Goal: Task Accomplishment & Management: Use online tool/utility

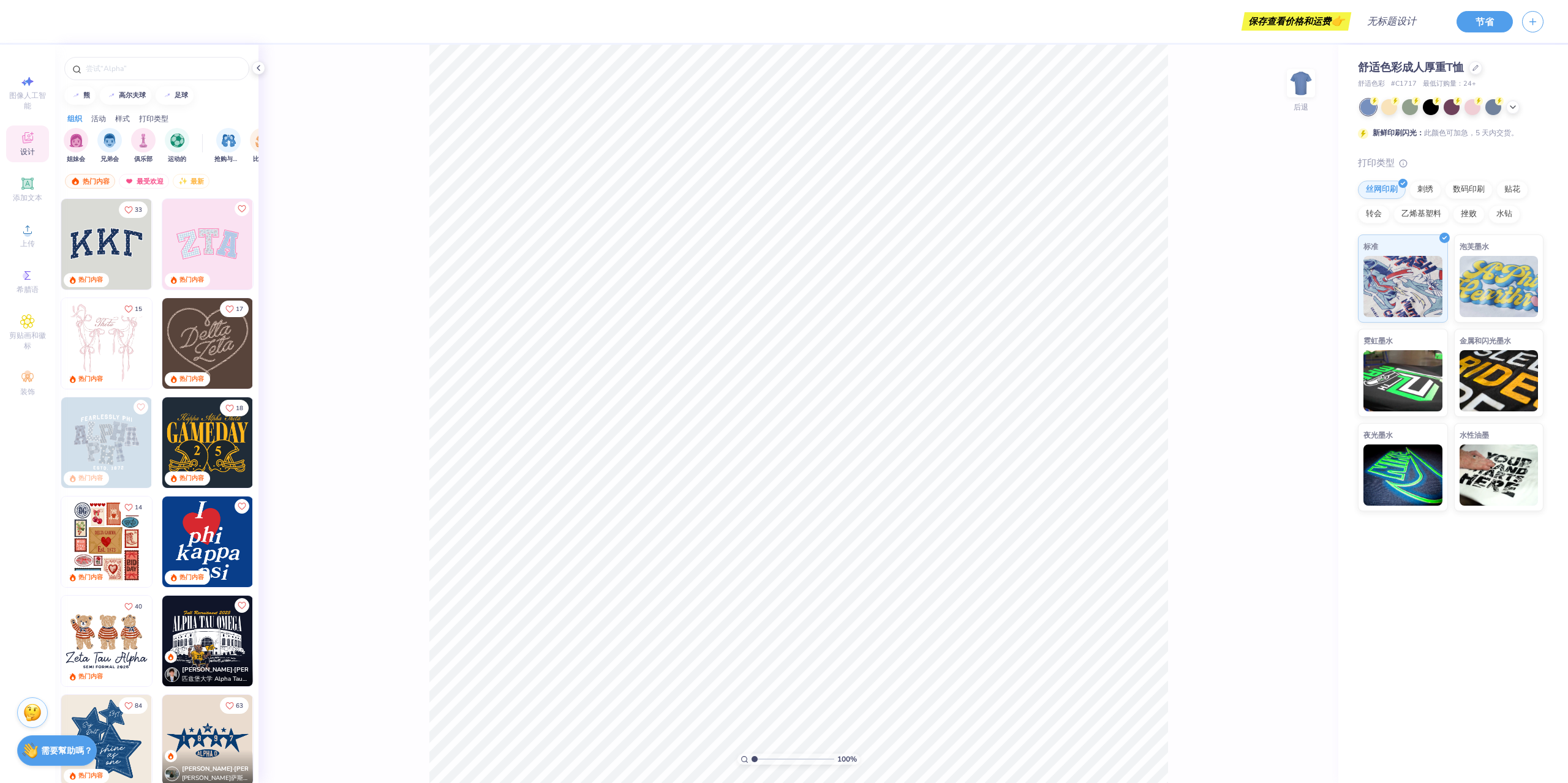
click at [217, 344] on img at bounding box center [208, 343] width 91 height 91
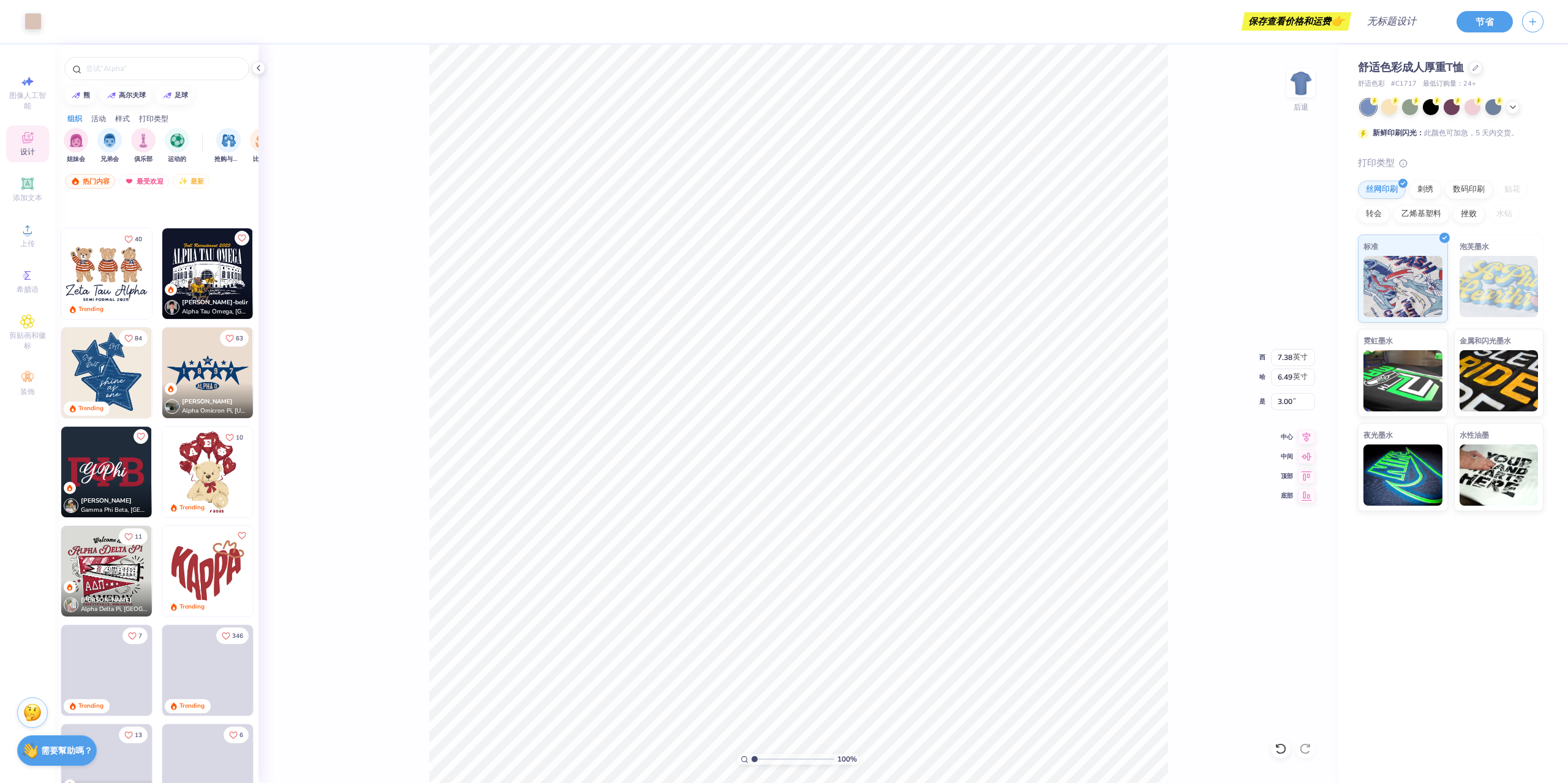
scroll to position [674, 0]
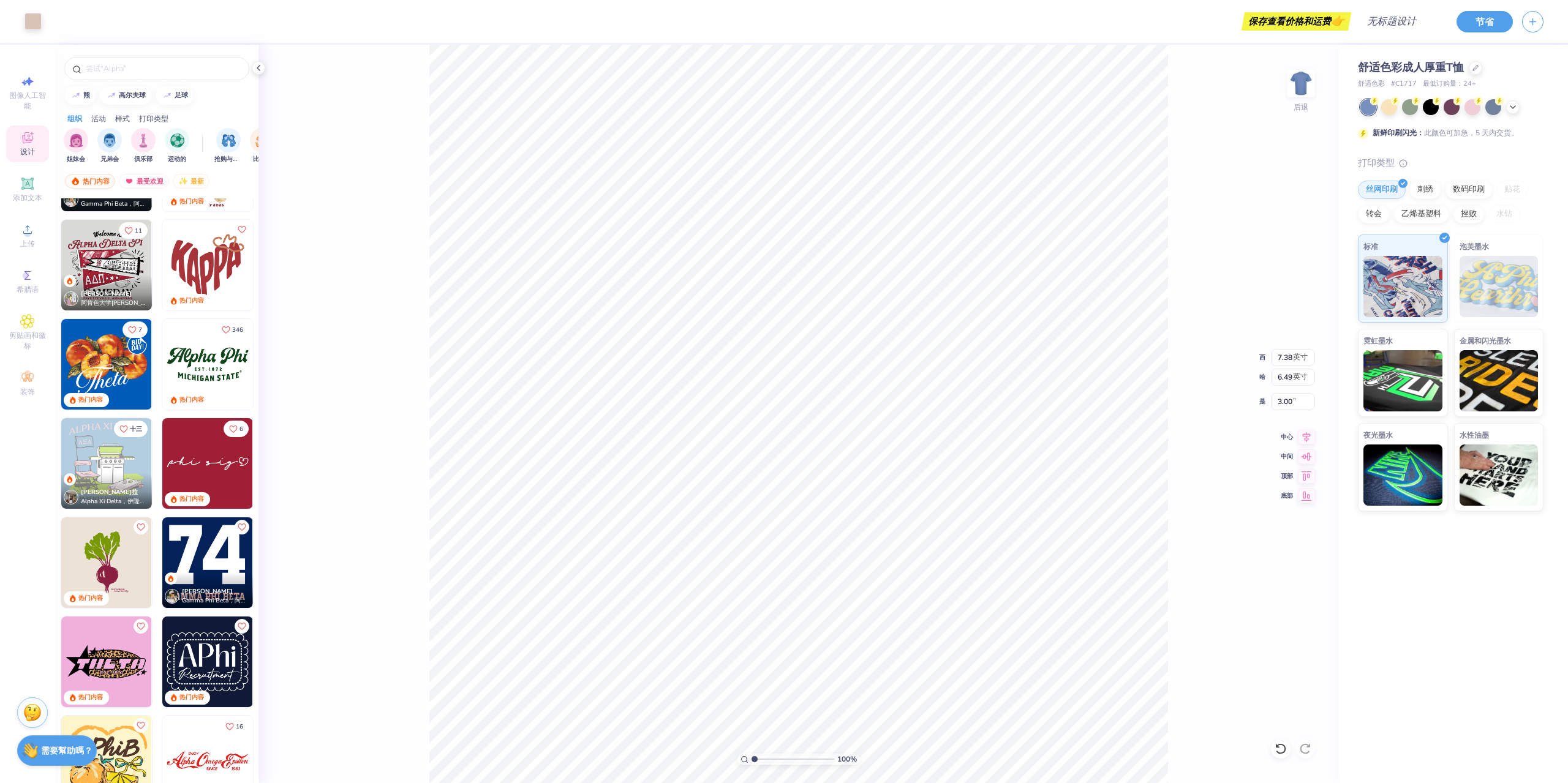
click at [187, 359] on img at bounding box center [208, 364] width 91 height 91
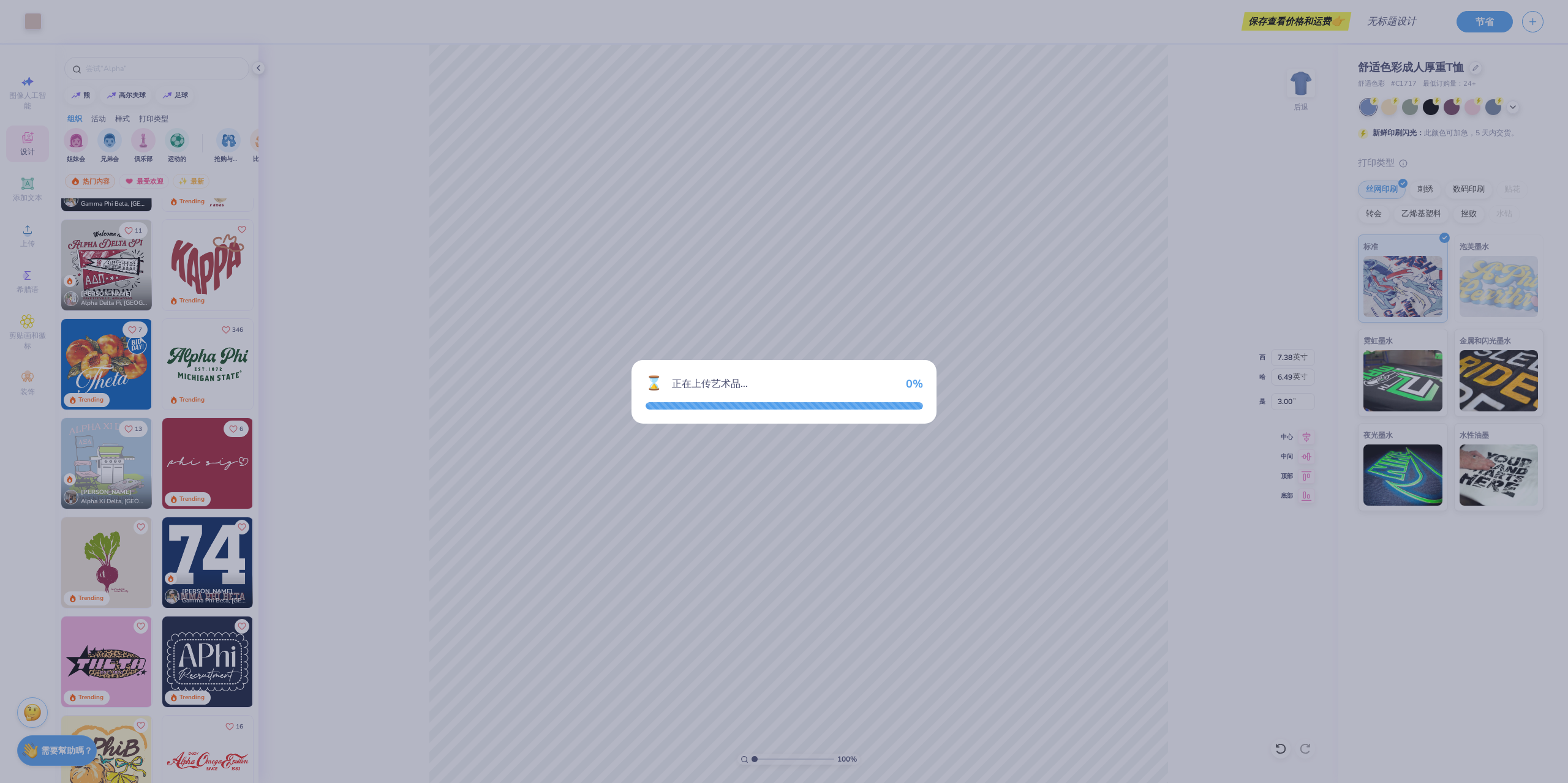
type input "7.66"
type input "3.26"
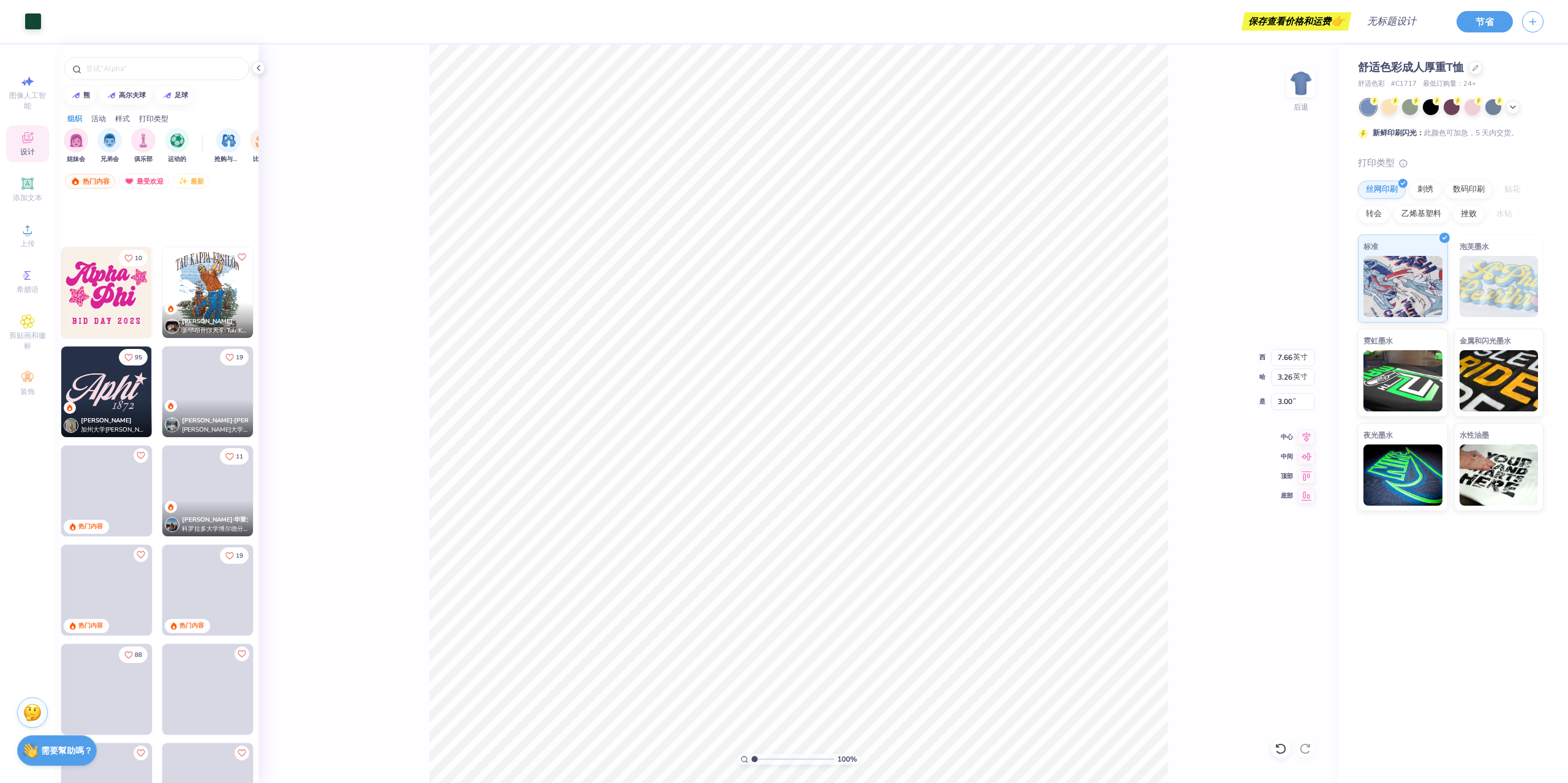
scroll to position [1531, 0]
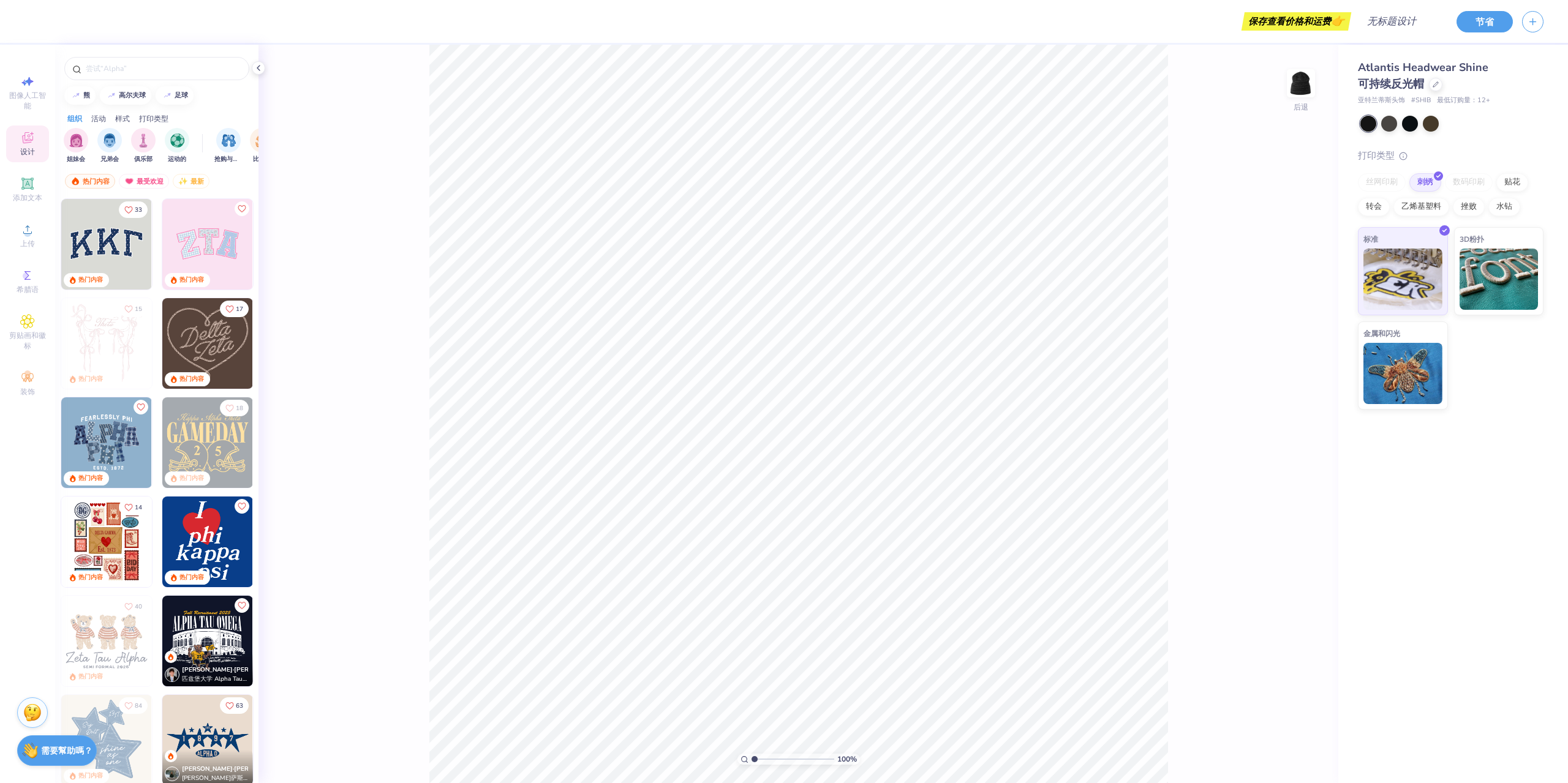
click at [199, 353] on img at bounding box center [208, 343] width 91 height 91
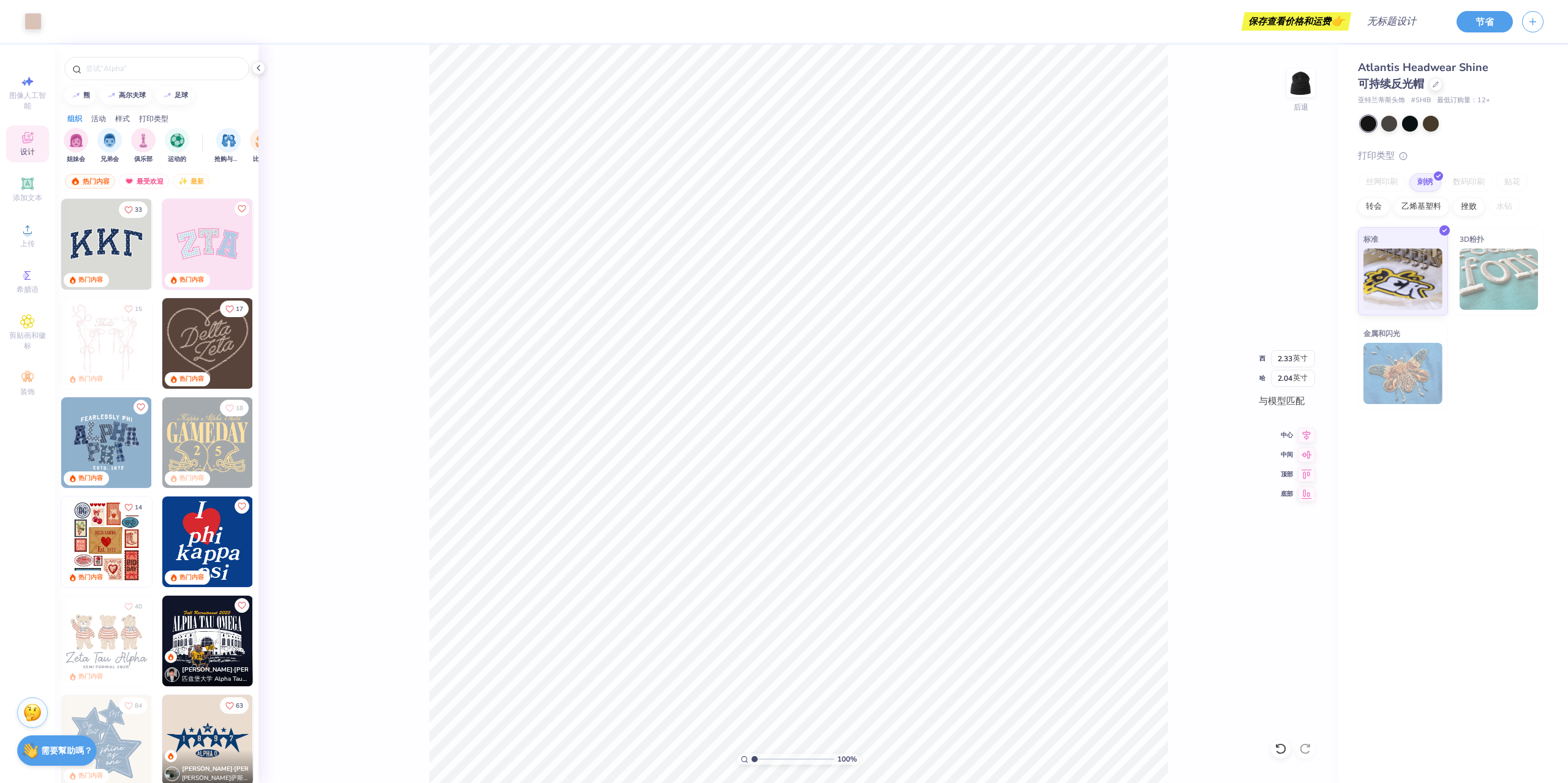
click at [206, 544] on img at bounding box center [208, 541] width 91 height 91
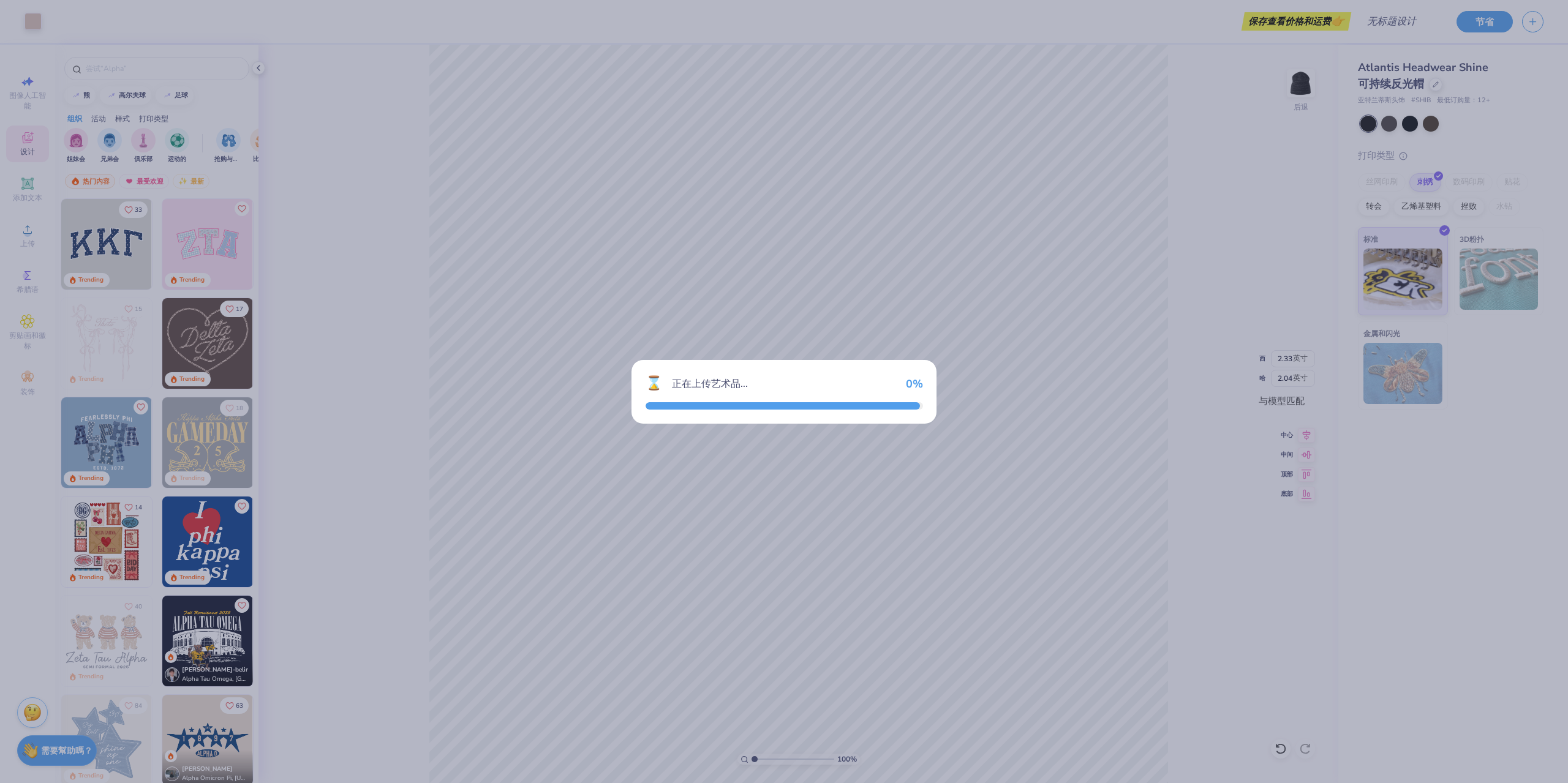
type input "0.74"
type input "0.95"
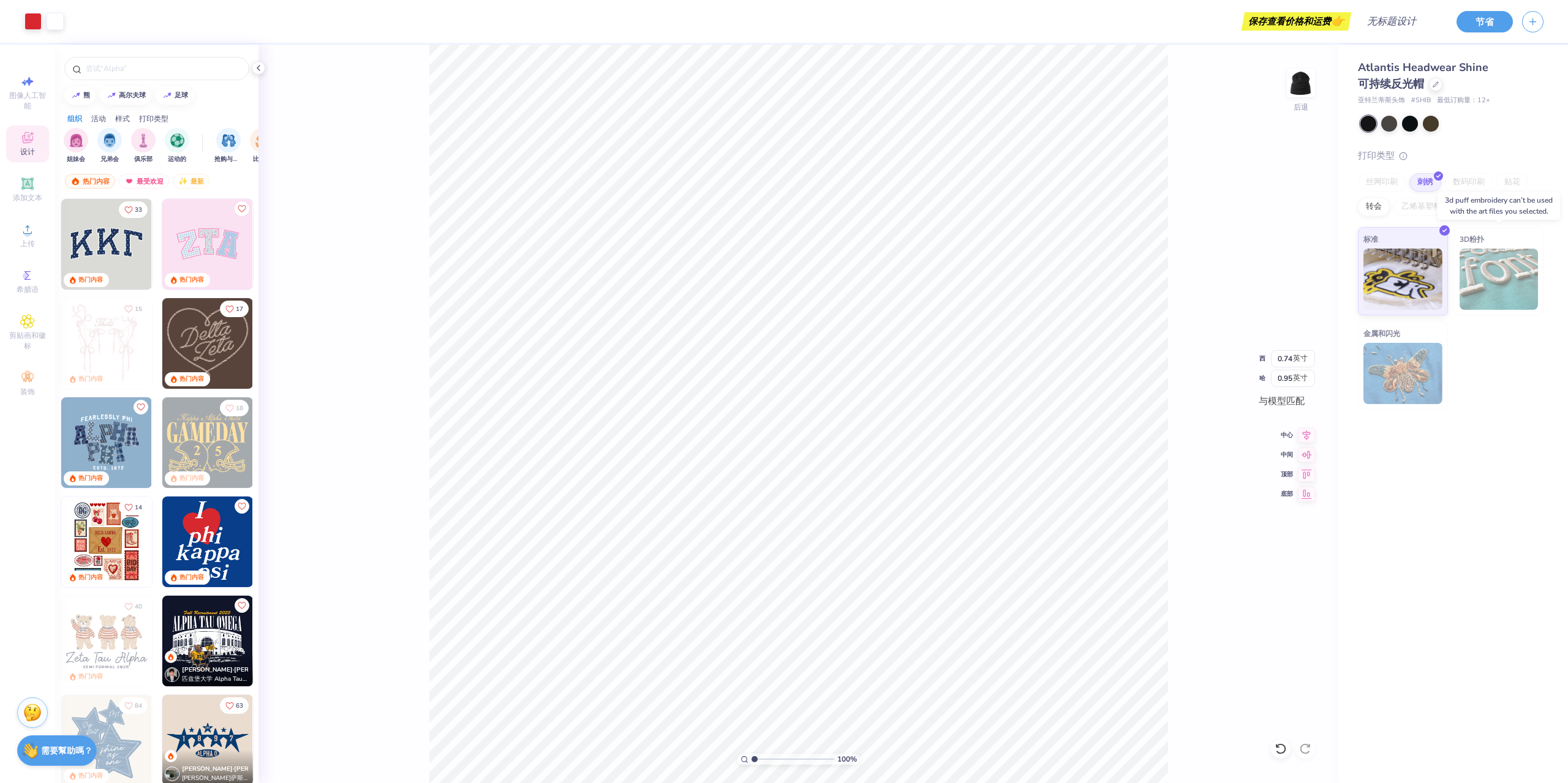
click at [1492, 261] on img at bounding box center [1499, 279] width 79 height 62
click at [1439, 233] on div "标准" at bounding box center [1403, 269] width 90 height 88
click at [1429, 182] on font "刺绣" at bounding box center [1425, 180] width 16 height 11
click at [792, 623] on li "删除" at bounding box center [790, 625] width 58 height 24
click at [798, 625] on li "删除" at bounding box center [824, 625] width 58 height 24
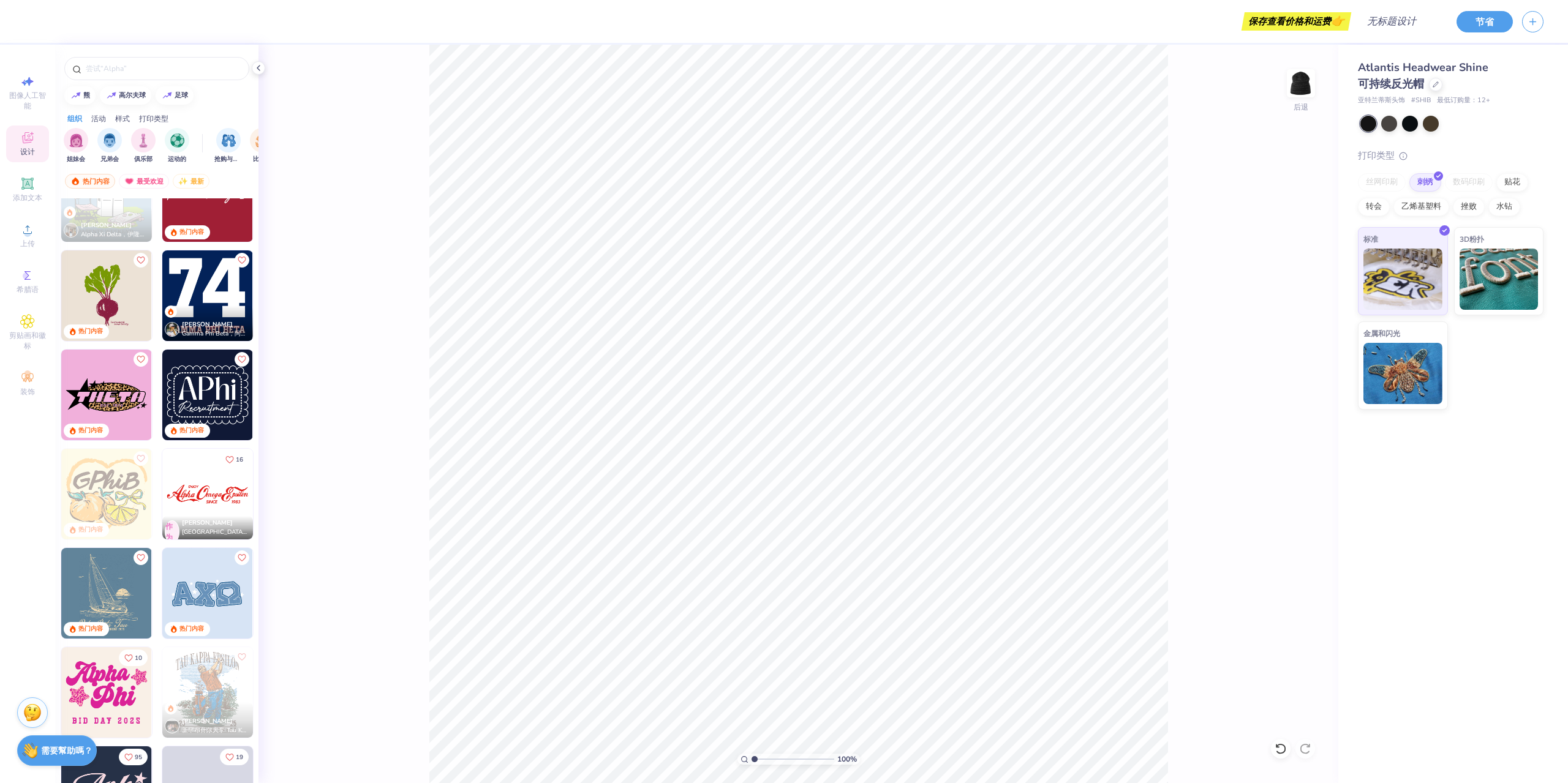
scroll to position [1041, 0]
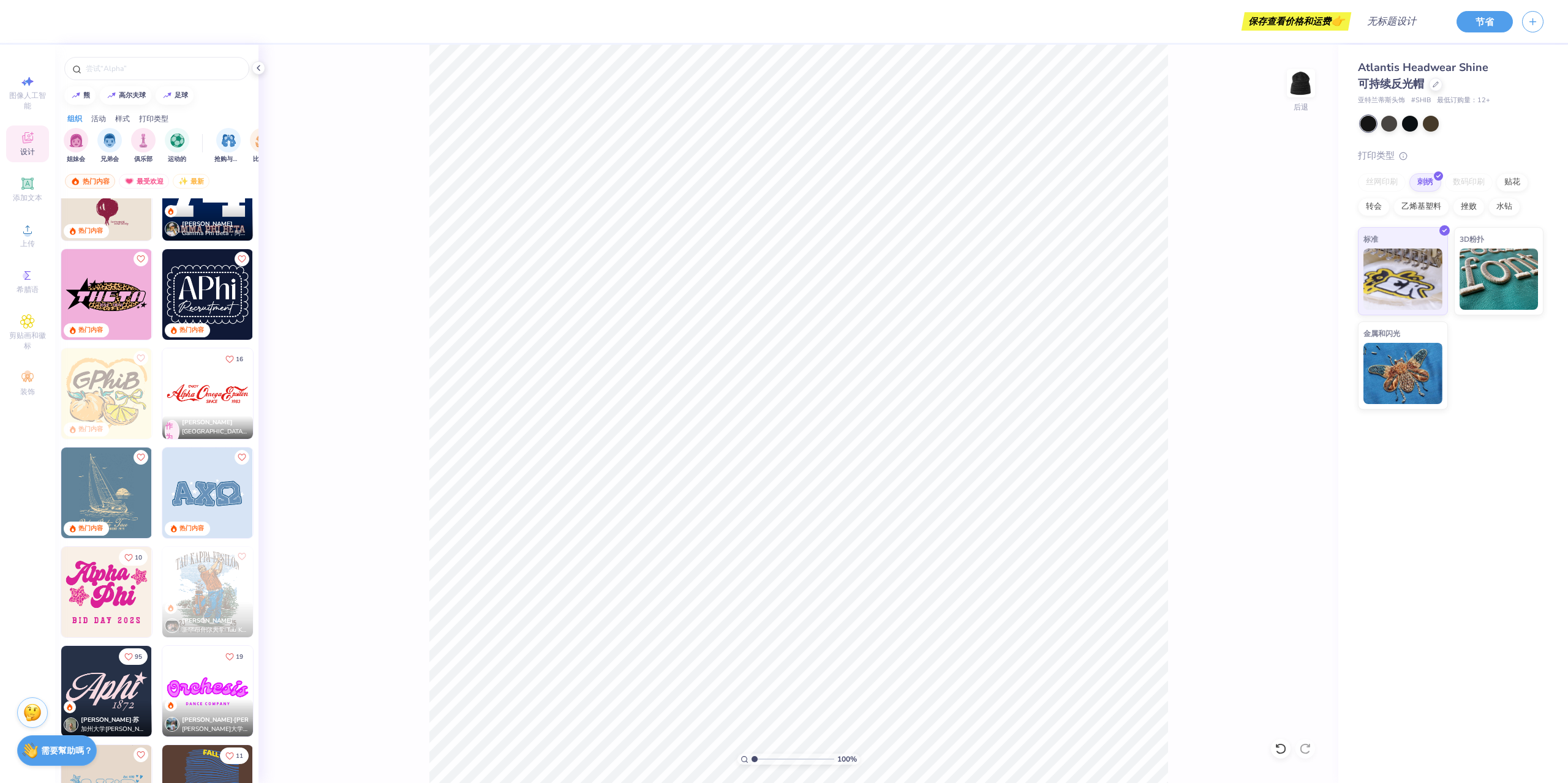
click at [185, 394] on img at bounding box center [208, 393] width 91 height 91
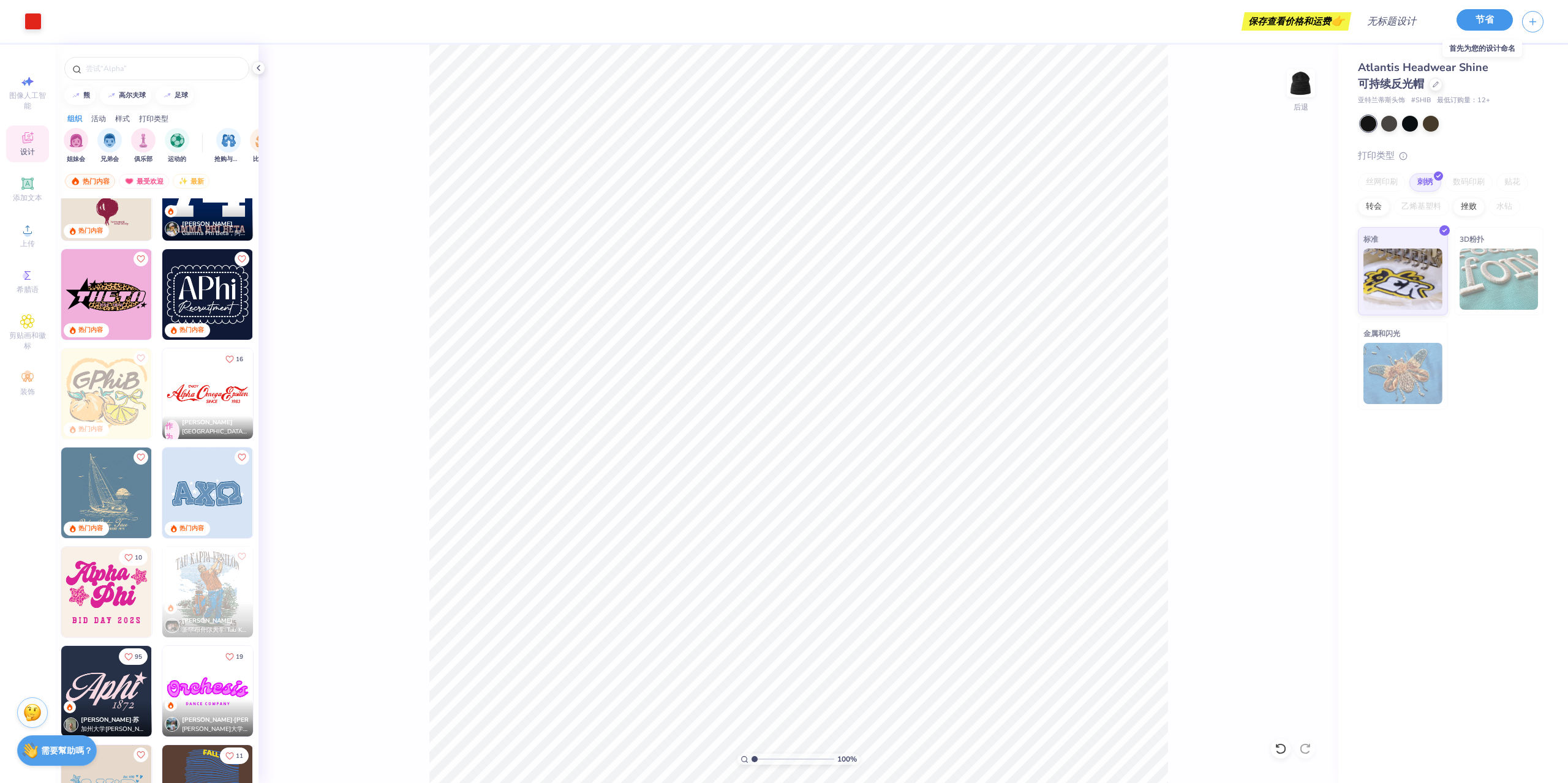
click at [1467, 29] on button "节省" at bounding box center [1484, 19] width 56 height 21
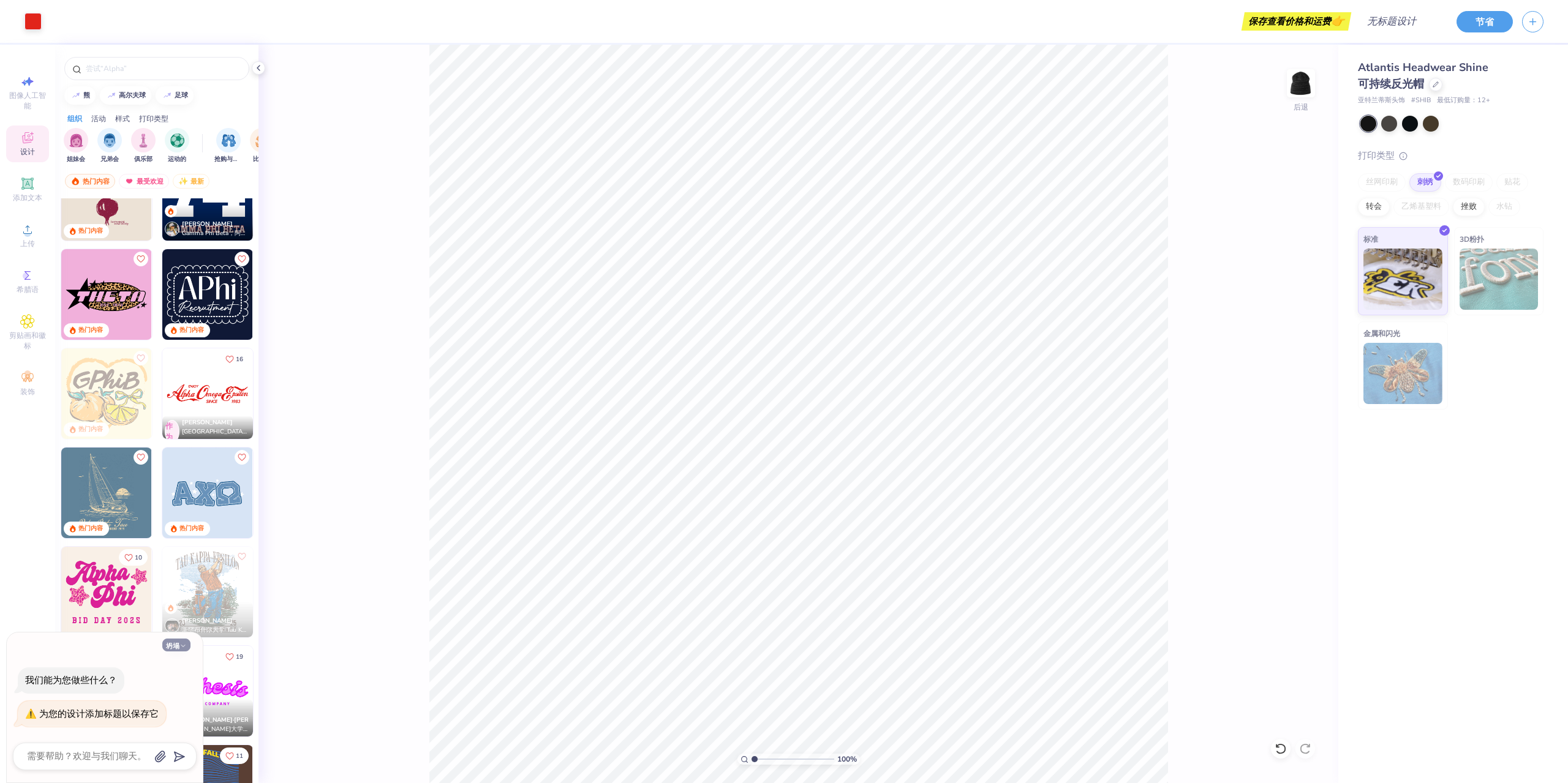
click at [176, 647] on font "坍塌" at bounding box center [173, 646] width 14 height 9
type textarea "x"
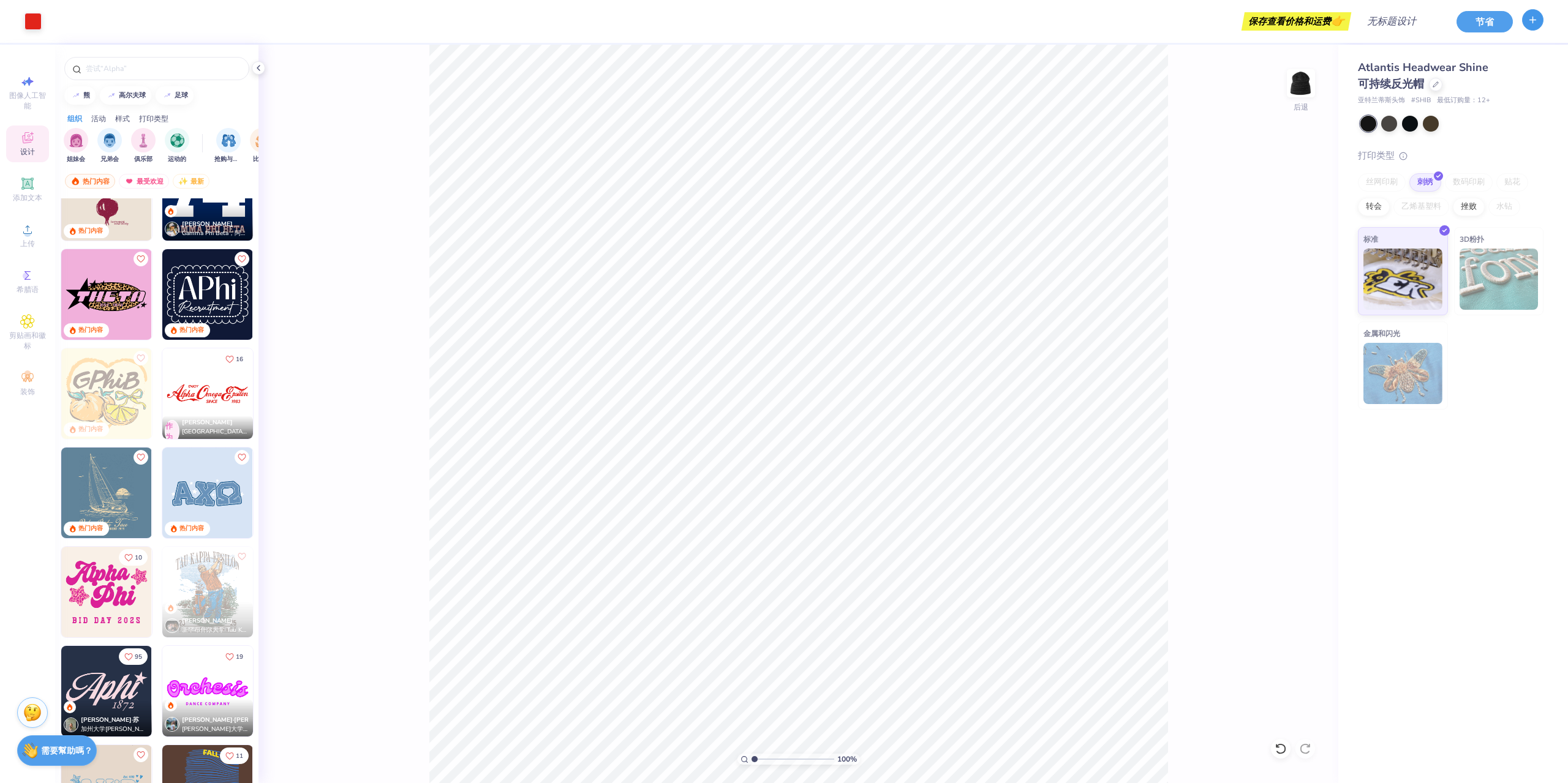
click at [1538, 20] on button "button" at bounding box center [1532, 19] width 21 height 21
click at [190, 379] on img at bounding box center [208, 393] width 91 height 91
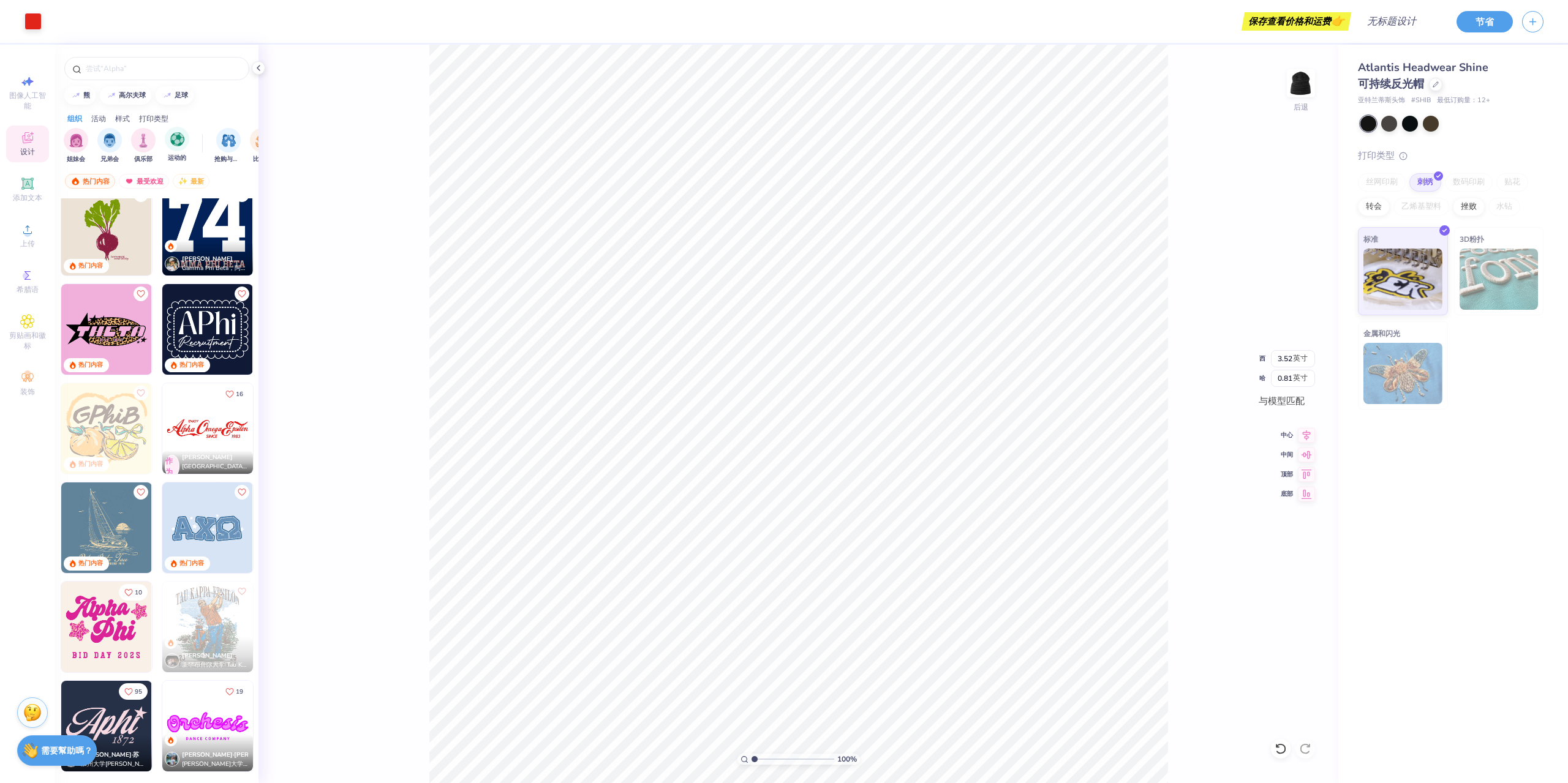
scroll to position [796, 0]
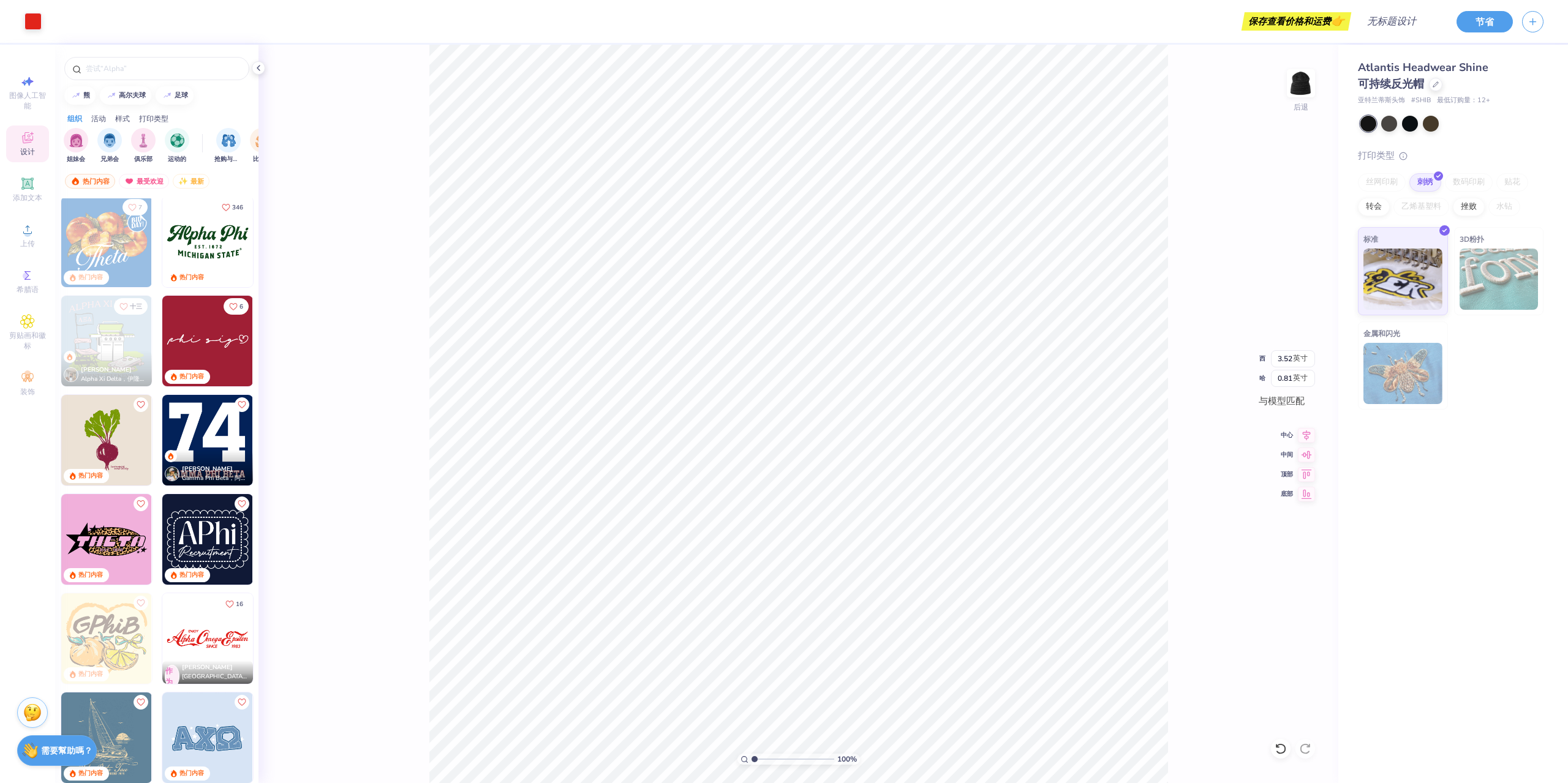
click at [254, 72] on div at bounding box center [258, 68] width 14 height 14
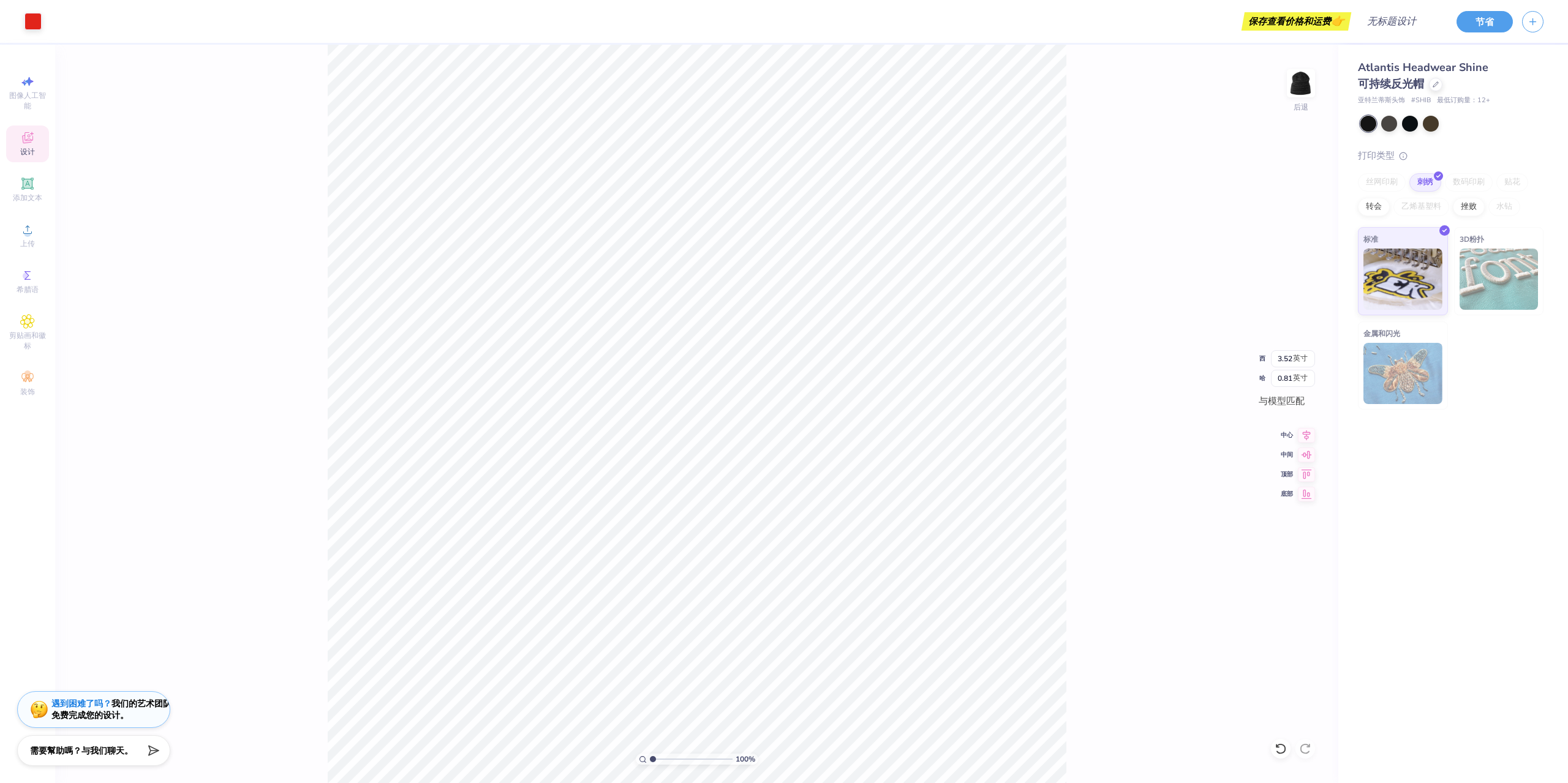
click at [254, 69] on div "艺术色彩 保存查看价格和运费 👉 设计标题 节省 图像人工智能 设计 添加文本 上传 希腊语 剪贴画和徽标 装饰 熊 高尔夫球 足球 组织 活动 样式 打印类…" at bounding box center [784, 392] width 1568 height 783
drag, startPoint x: 16, startPoint y: 0, endPoint x: 238, endPoint y: 168, distance: 278.4
click at [238, 168] on div "100 % 后退 西 3.52 3.52 英寸 哈 0.81 0.81 英寸 与模型匹配 中心 中间 顶部 底部" at bounding box center [697, 414] width 1283 height 739
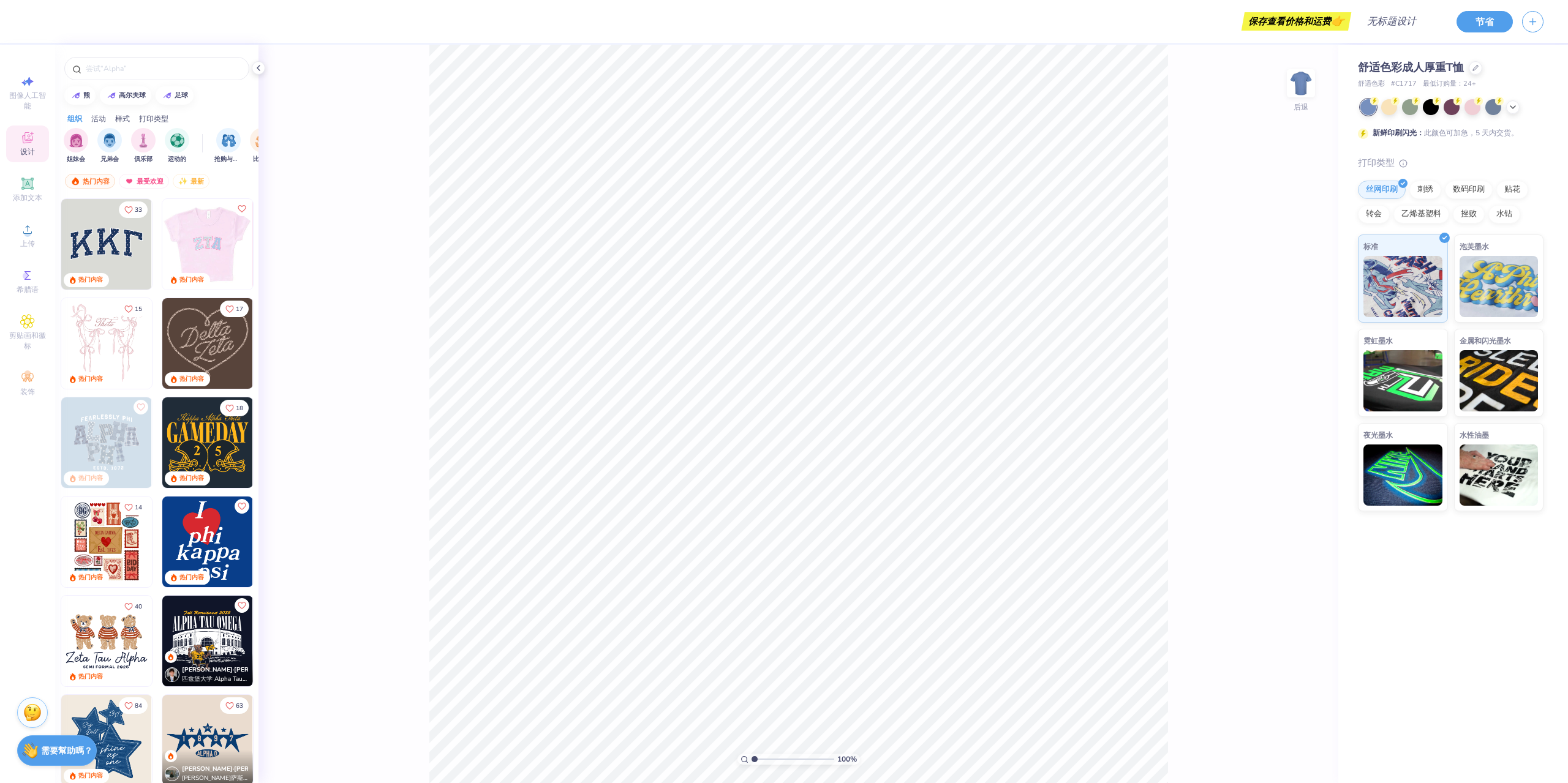
click at [189, 240] on img at bounding box center [207, 244] width 91 height 91
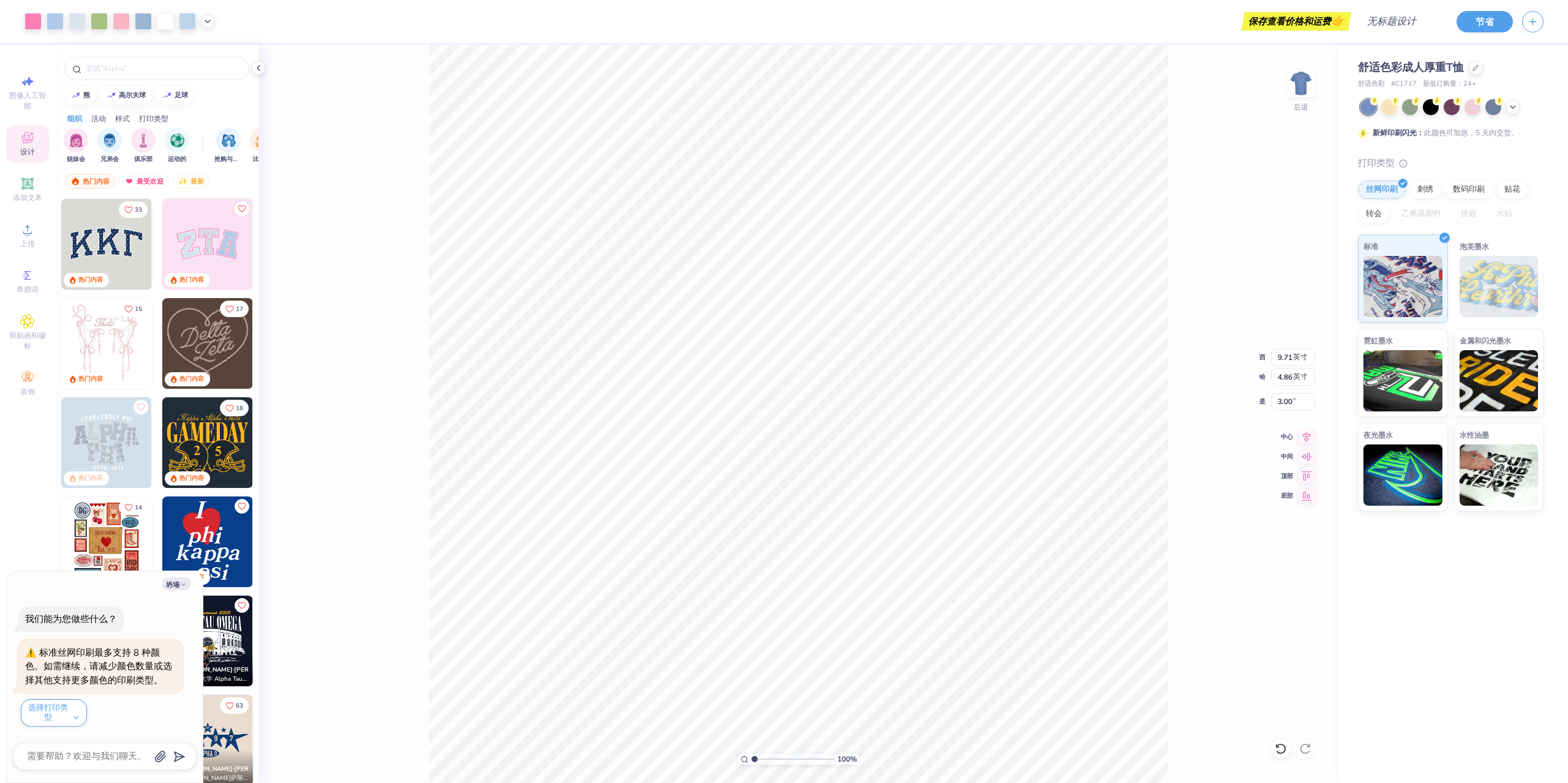
type textarea "x"
